Goal: Navigation & Orientation: Understand site structure

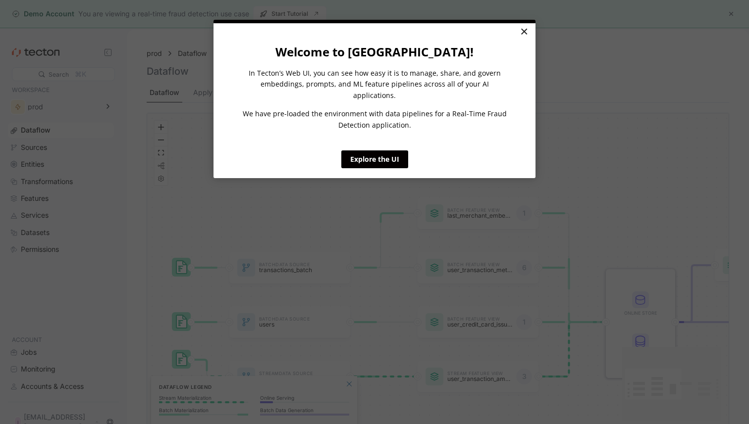
click at [521, 35] on link "×" at bounding box center [523, 32] width 17 height 18
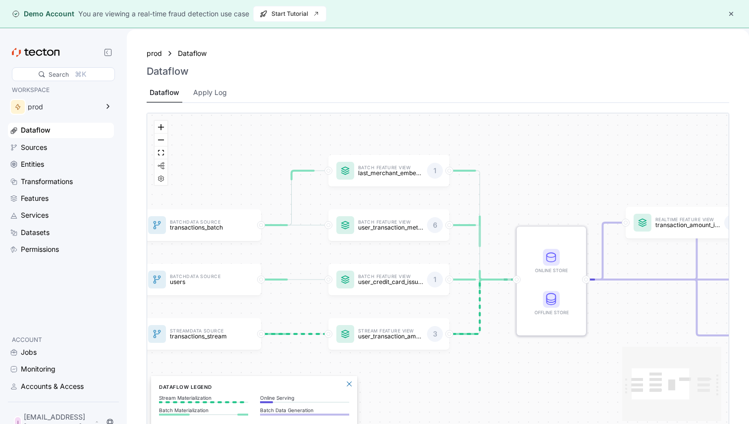
drag, startPoint x: 614, startPoint y: 182, endPoint x: 525, endPoint y: 140, distance: 98.6
click at [525, 140] on div "Batch Data Source transactions_batch Stream Data Source transactions_stream Bat…" at bounding box center [437, 270] width 581 height 315
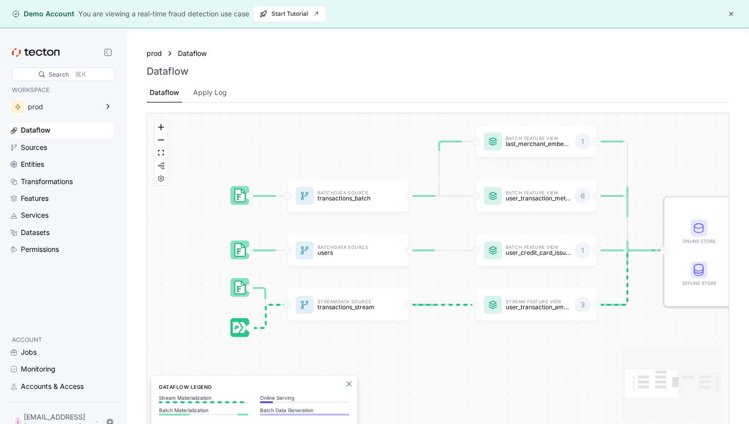
drag, startPoint x: 601, startPoint y: 183, endPoint x: 748, endPoint y: 153, distance: 150.0
click at [748, 153] on div "prod Dataflow Dataflow Dataflow Apply Log Batch Data Source transactions_batch …" at bounding box center [438, 242] width 622 height 424
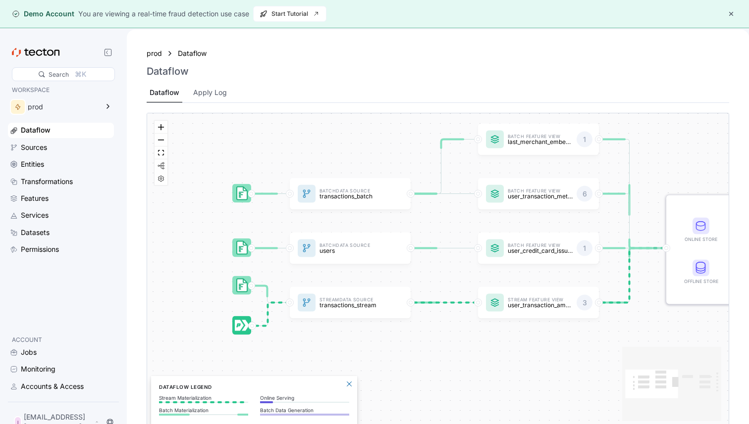
click at [295, 227] on div "Batch Data Source transactions_batch Stream Data Source transactions_stream Bat…" at bounding box center [437, 270] width 581 height 315
click at [64, 149] on div "Sources" at bounding box center [66, 147] width 91 height 11
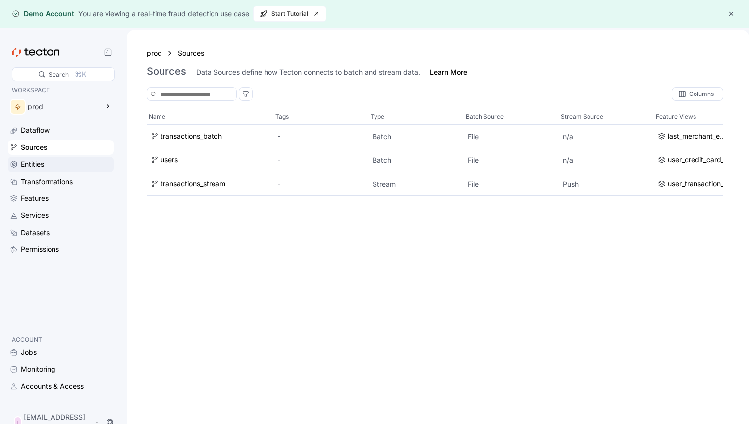
click at [46, 162] on div "Entities" at bounding box center [66, 164] width 91 height 11
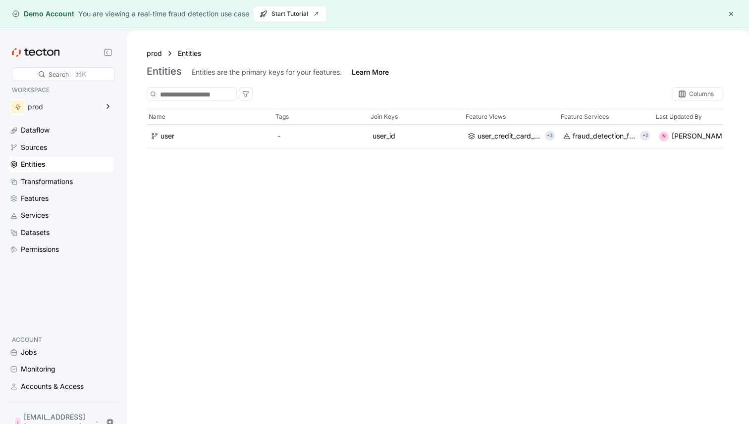
click at [51, 172] on div "Entities" at bounding box center [61, 164] width 106 height 15
click at [57, 189] on div "Transformations" at bounding box center [61, 181] width 106 height 15
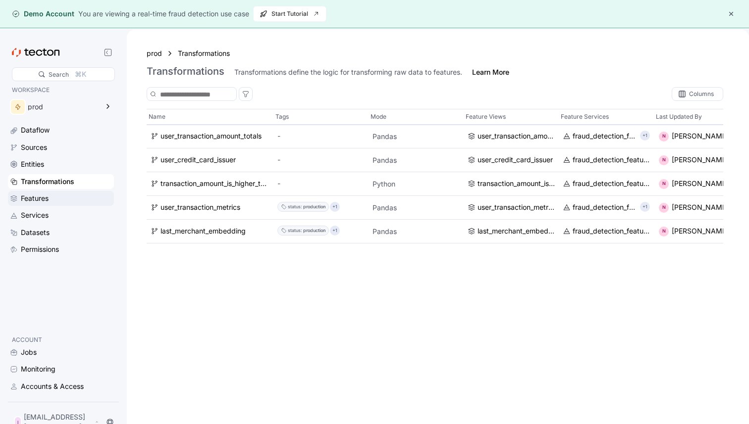
click at [55, 203] on div "Features" at bounding box center [66, 198] width 91 height 11
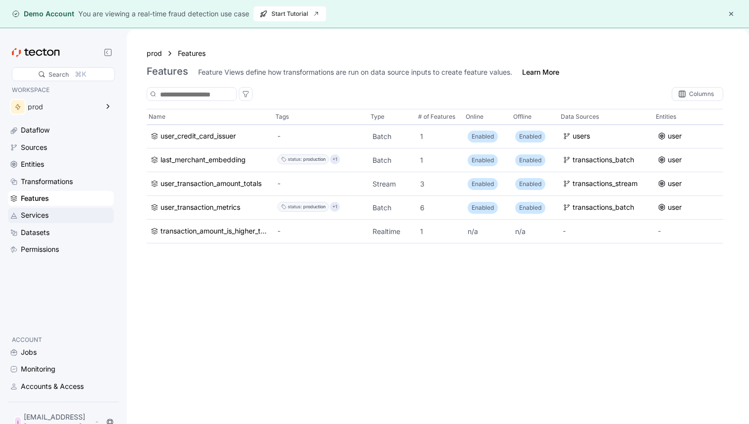
click at [54, 211] on div "Services" at bounding box center [66, 215] width 91 height 11
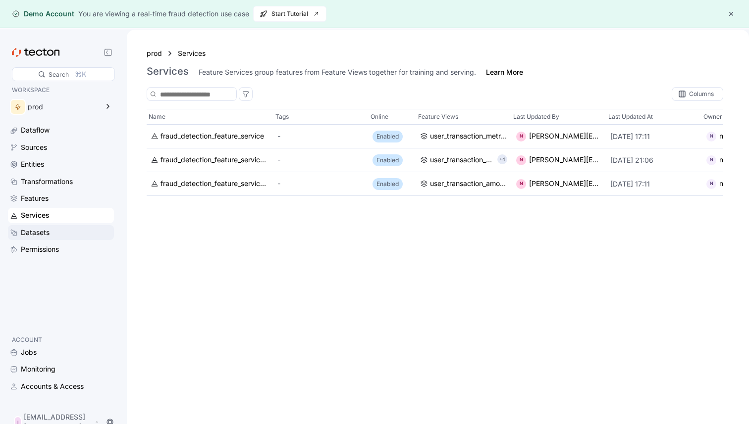
click at [59, 226] on div "Datasets" at bounding box center [61, 232] width 106 height 15
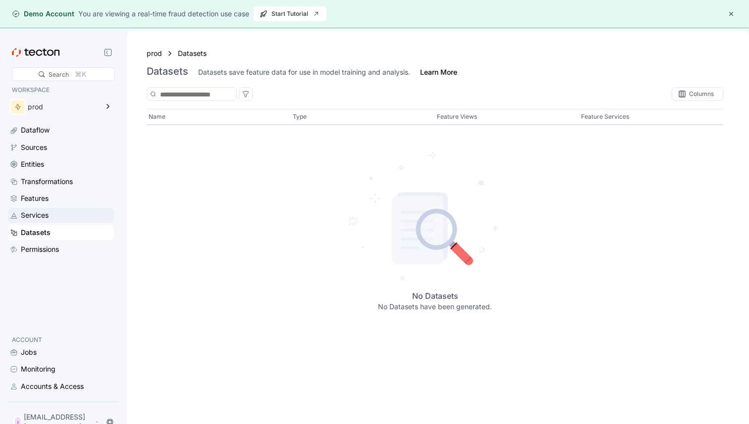
click at [52, 213] on div "Services" at bounding box center [66, 215] width 91 height 11
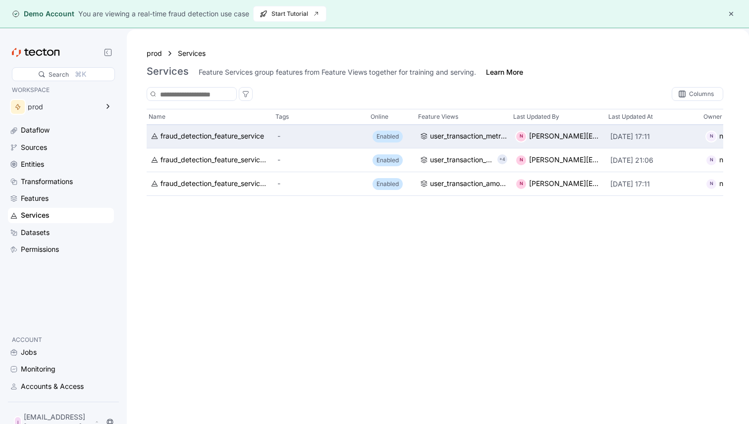
click at [282, 141] on div "-" at bounding box center [320, 136] width 87 height 11
